Goal: Find specific page/section: Find specific page/section

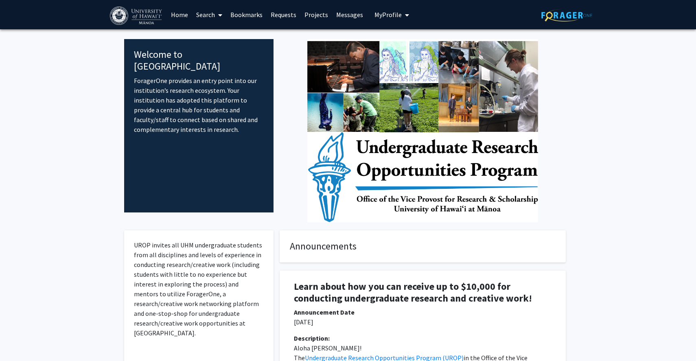
click at [250, 14] on link "Bookmarks" at bounding box center [246, 14] width 40 height 28
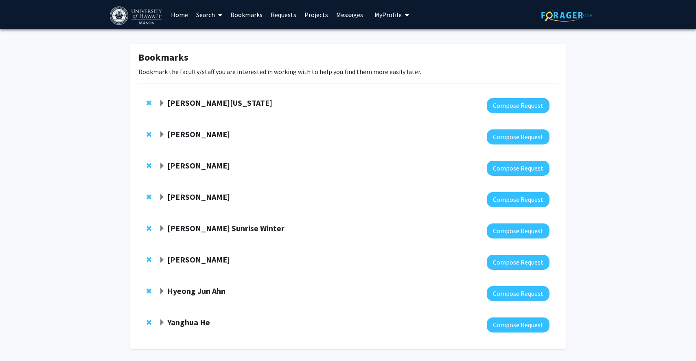
click at [161, 101] on span "Expand Peter Washington Bookmark" at bounding box center [162, 103] width 7 height 7
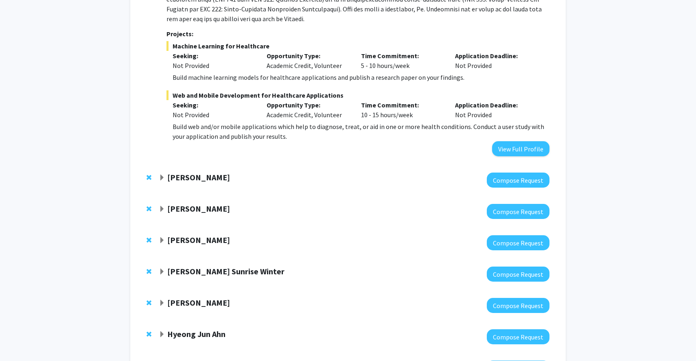
scroll to position [207, 0]
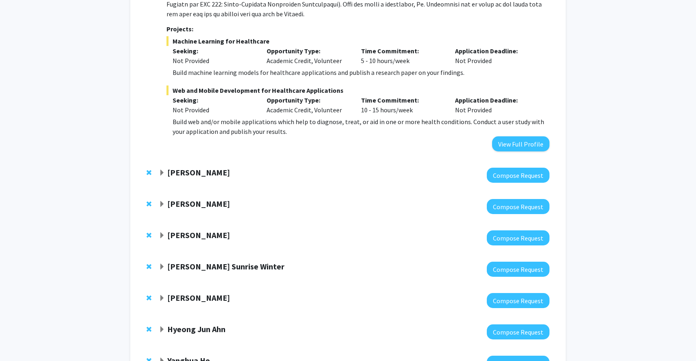
click at [162, 234] on span "Expand Jiakai Chen Bookmark" at bounding box center [162, 235] width 7 height 7
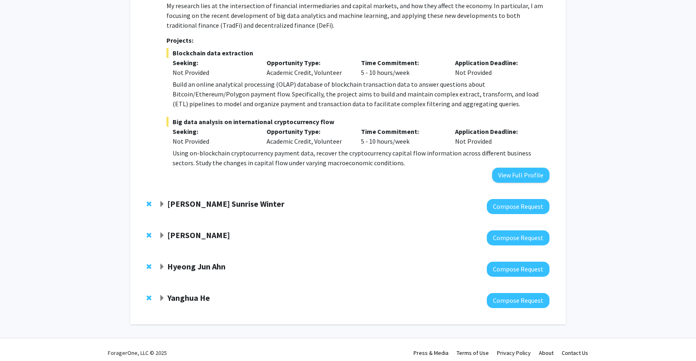
scroll to position [472, 0]
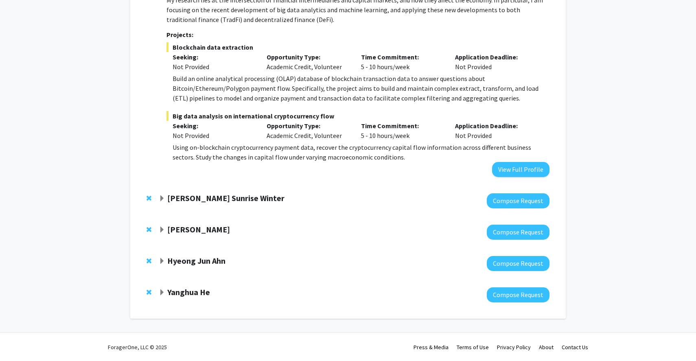
click at [161, 294] on span "Expand Yanghua He Bookmark" at bounding box center [162, 292] width 7 height 7
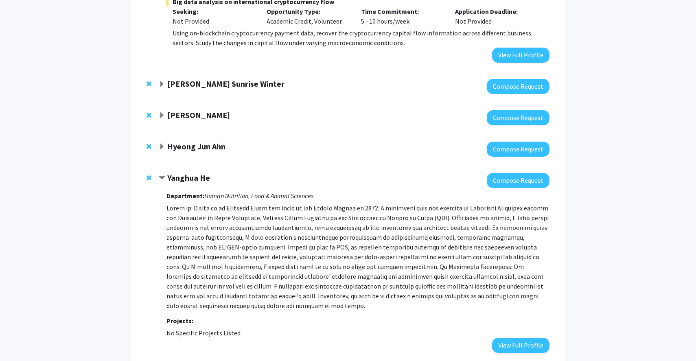
scroll to position [597, 0]
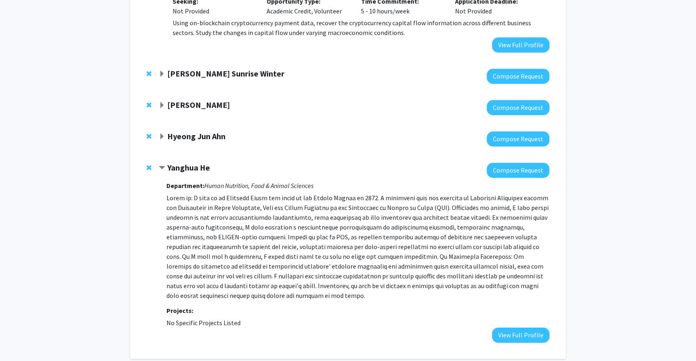
click at [162, 136] on span "Expand Hyeong Jun Ahn Bookmark" at bounding box center [162, 136] width 7 height 7
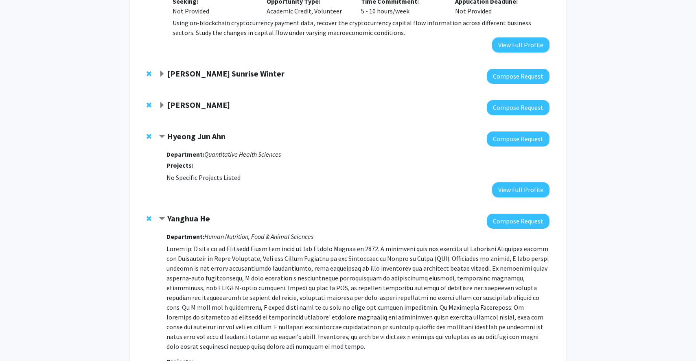
click at [160, 107] on span "Expand Yiqiang Zhang Bookmark" at bounding box center [162, 105] width 7 height 7
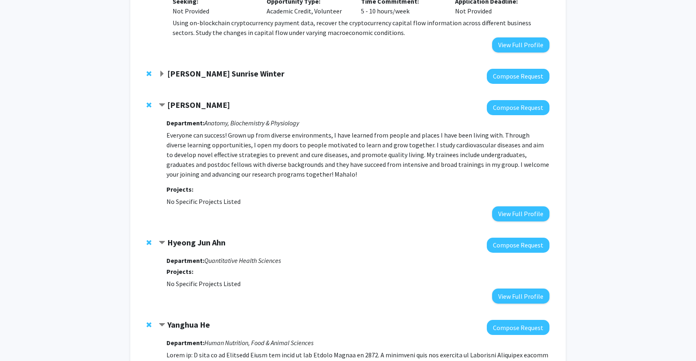
click at [163, 76] on span "Expand Jenifer Sunrise Winter Bookmark" at bounding box center [162, 74] width 7 height 7
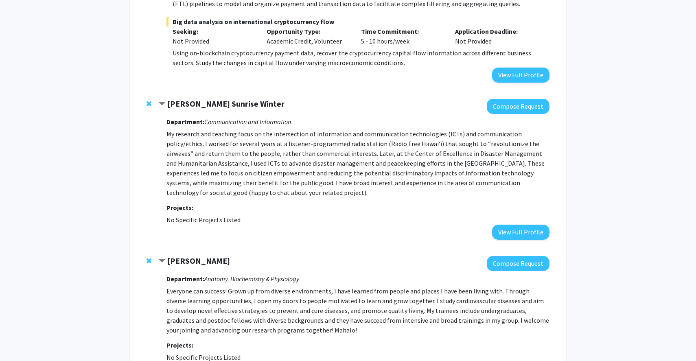
scroll to position [596, 0]
